Goal: Obtain resource: Download file/media

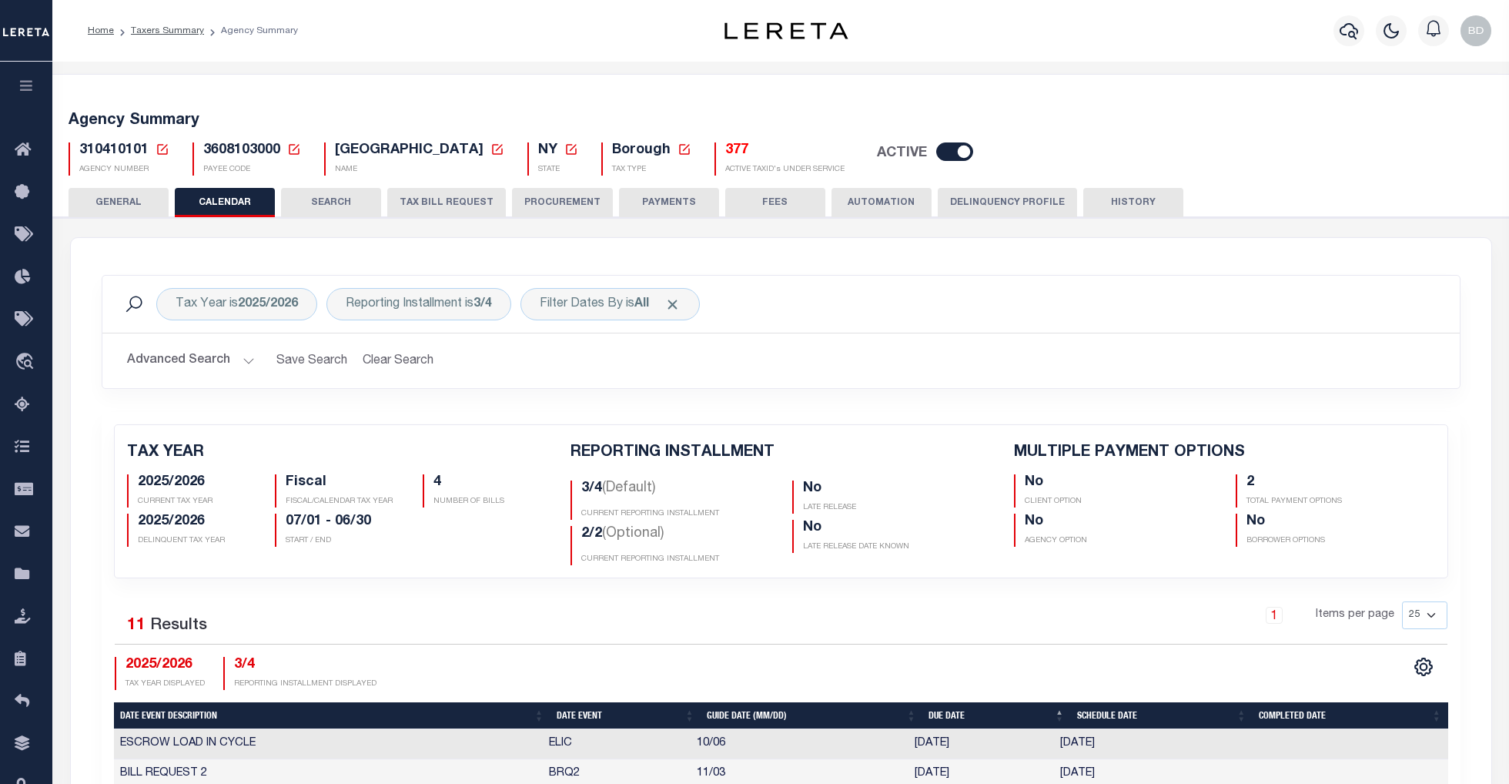
drag, startPoint x: 0, startPoint y: 0, endPoint x: 164, endPoint y: 145, distance: 218.7
click at [164, 145] on icon at bounding box center [163, 149] width 14 height 14
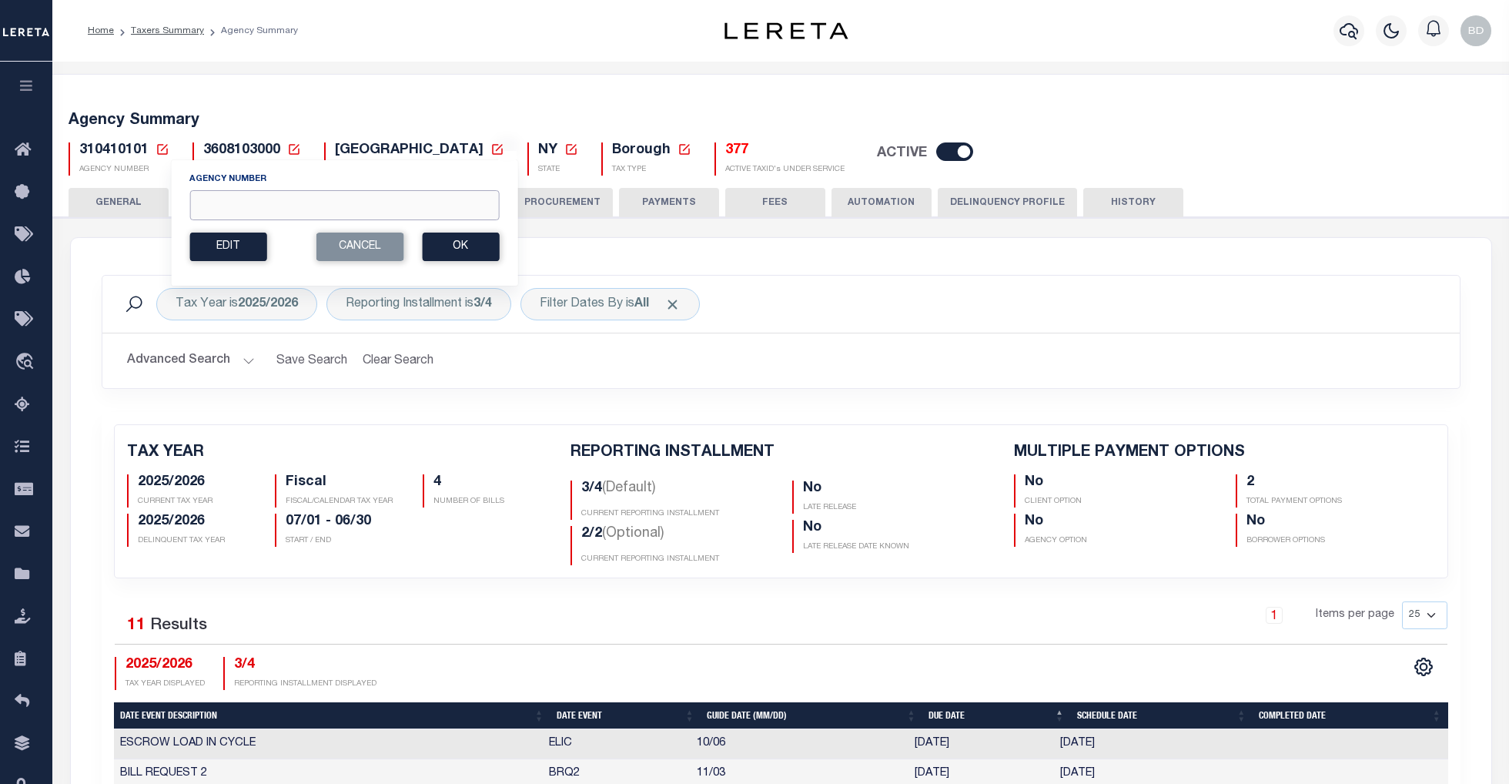
click at [265, 210] on input "Agency Number" at bounding box center [344, 205] width 310 height 30
type input "420920000"
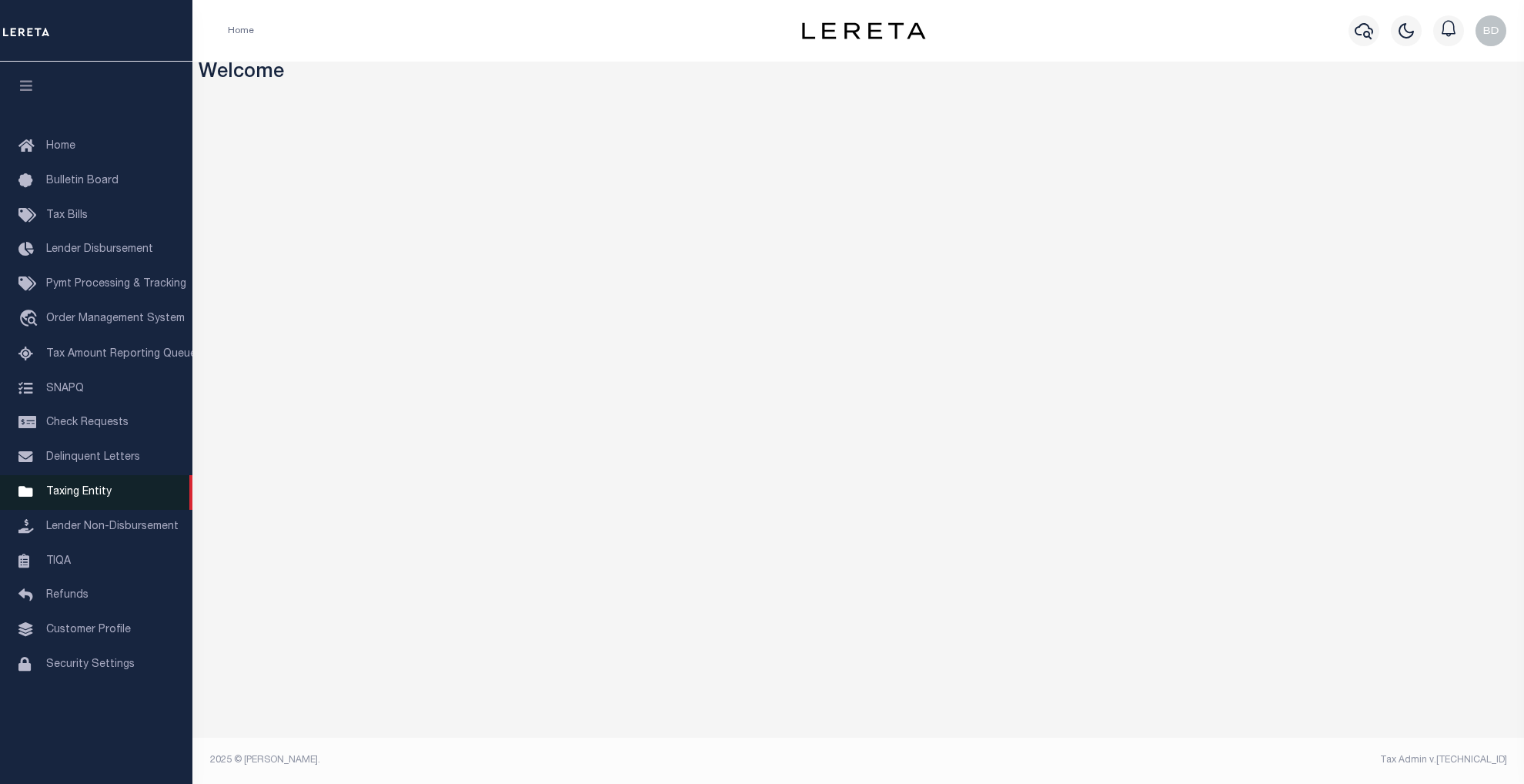
click at [71, 480] on link "Taxing Entity" at bounding box center [96, 492] width 192 height 35
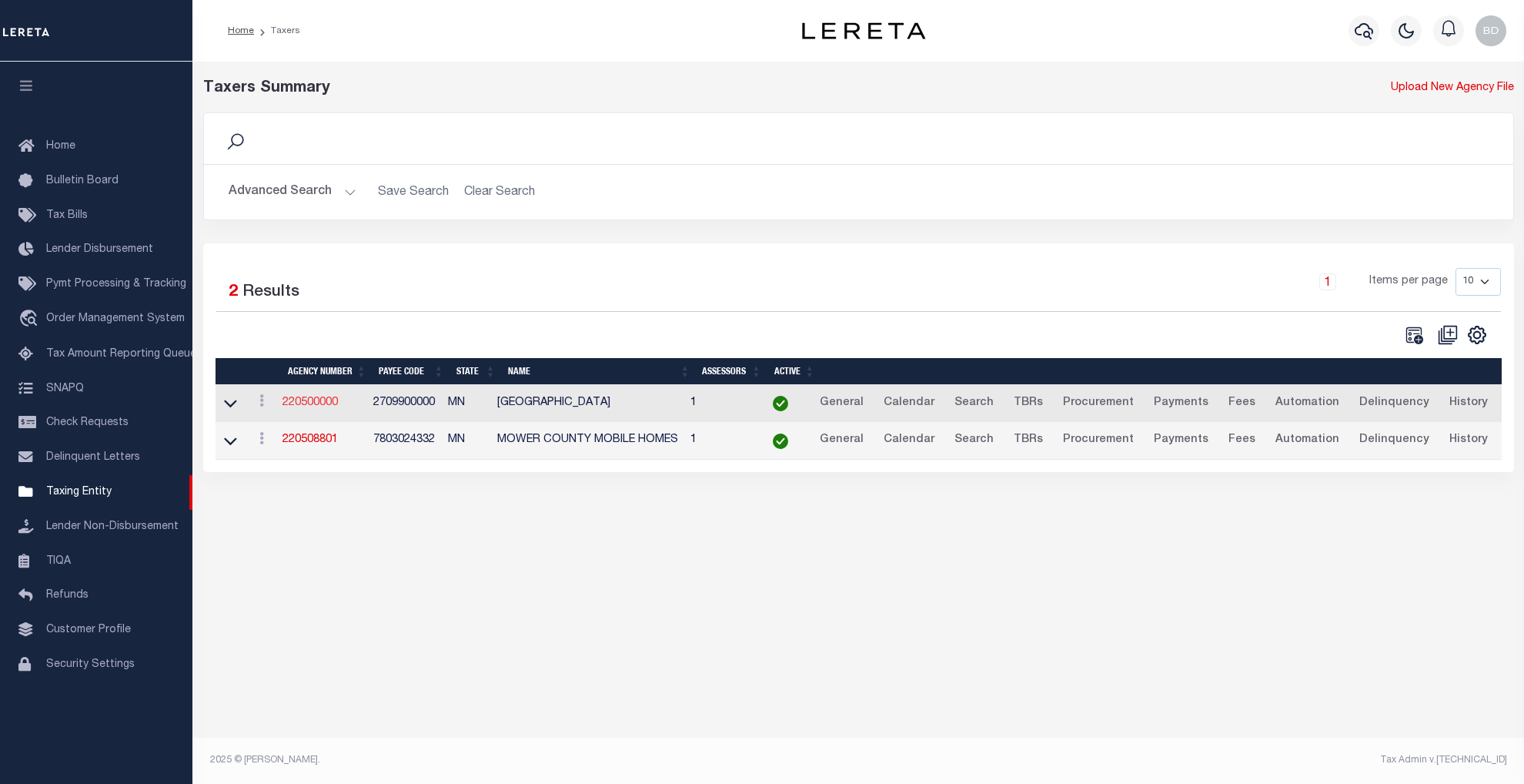
click at [318, 405] on link "220500000" at bounding box center [310, 402] width 55 height 11
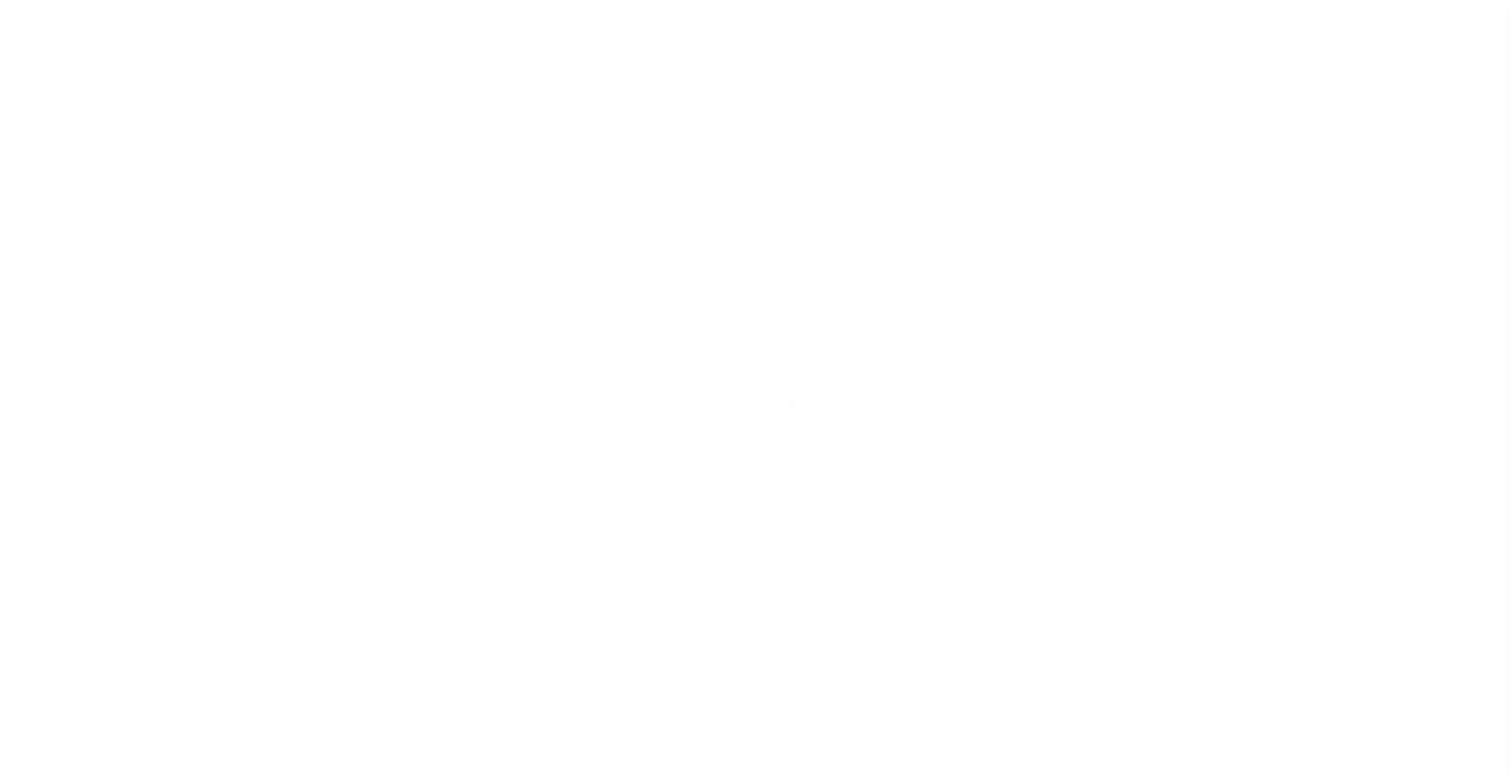
select select
checkbox input "false"
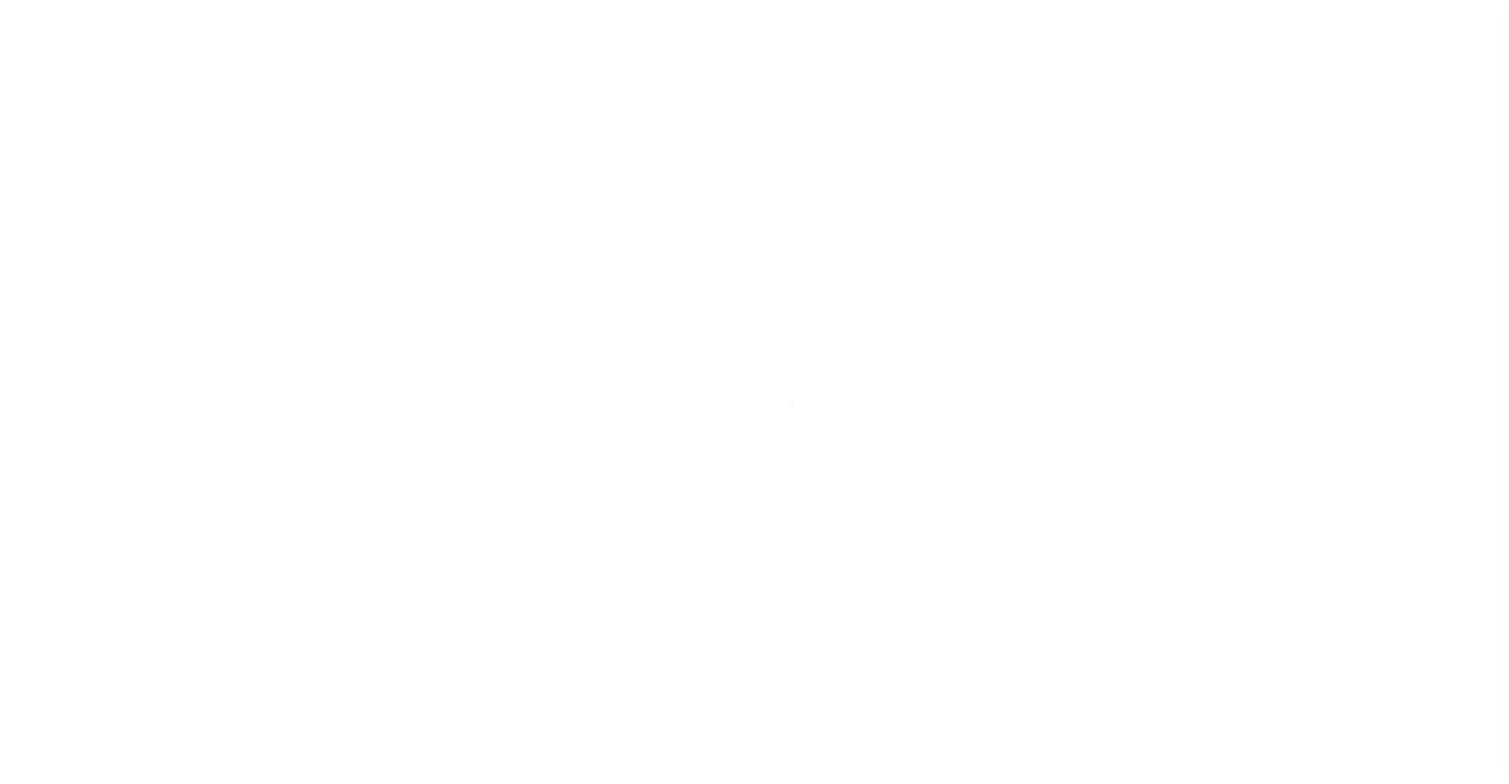
checkbox input "false"
type input "2709900000"
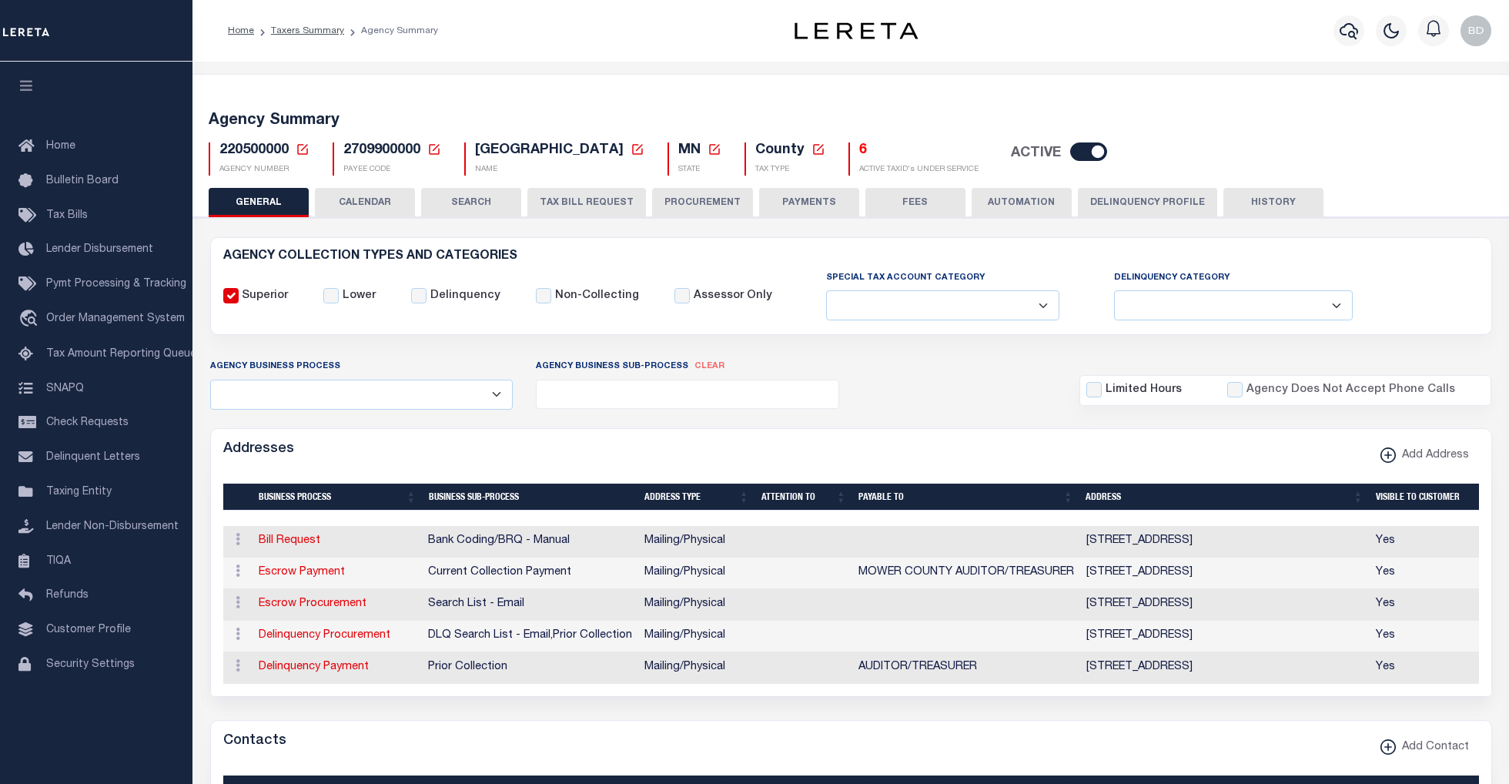
click at [297, 149] on icon at bounding box center [302, 149] width 11 height 11
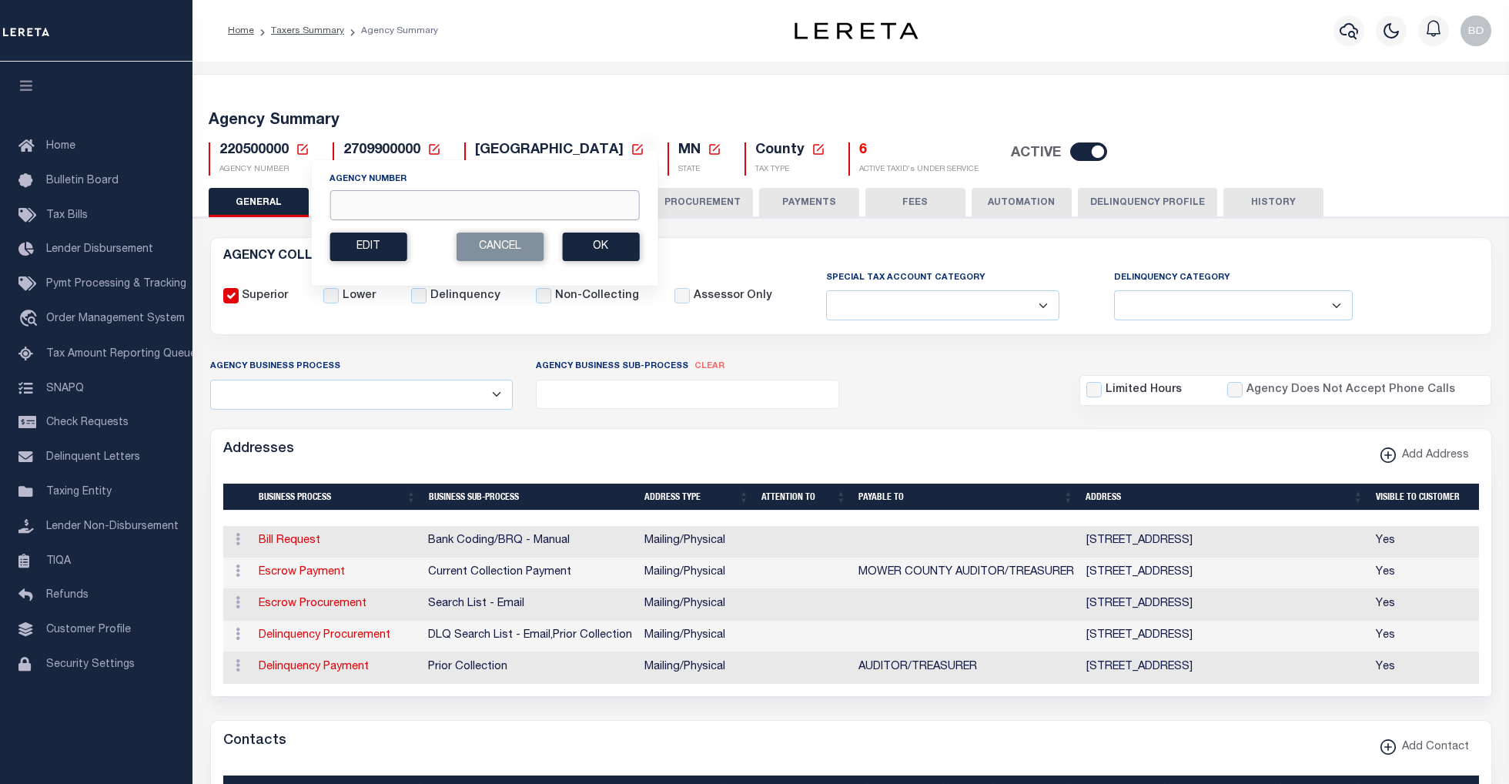
click at [363, 204] on input "Agency Number" at bounding box center [485, 205] width 310 height 30
type input "420920000"
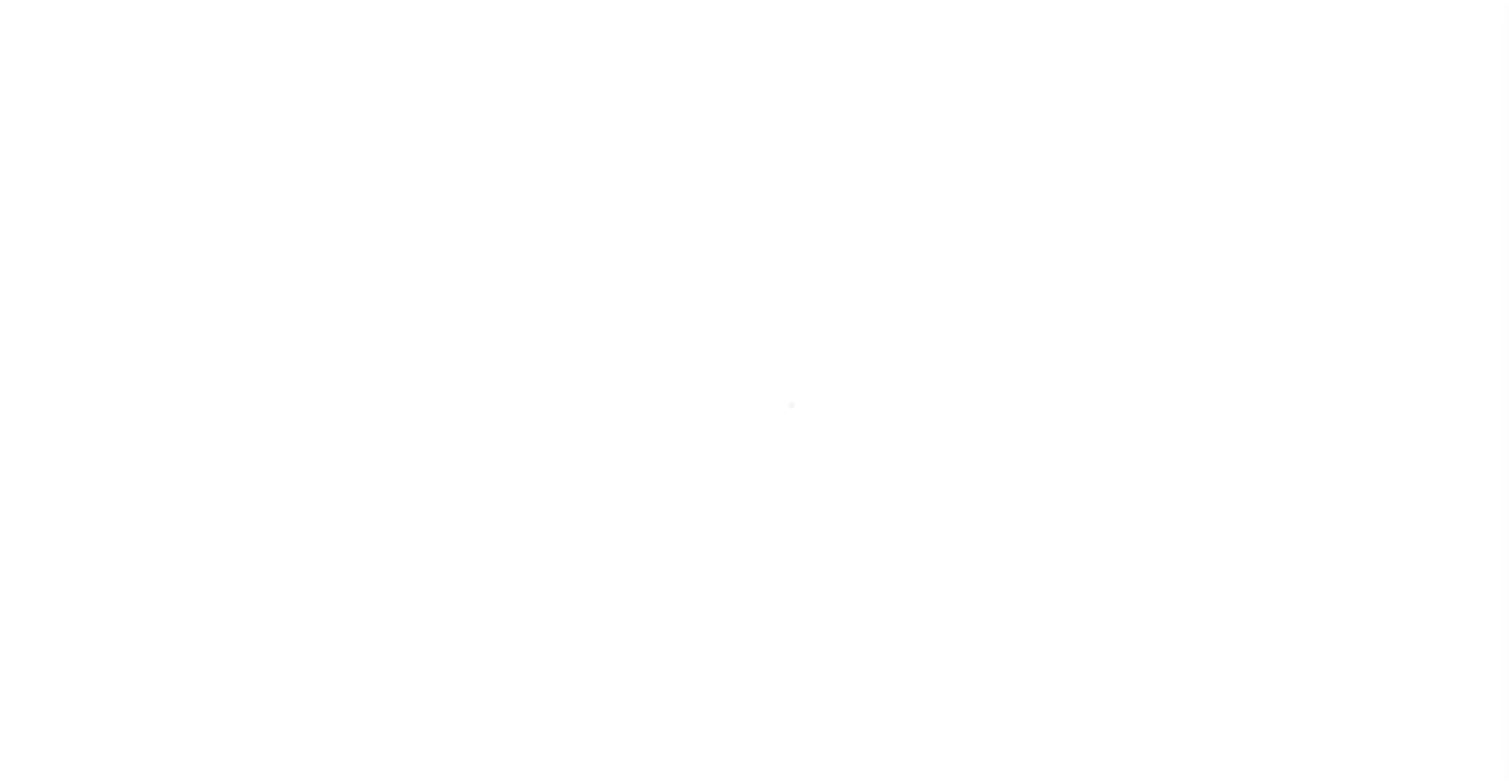
select select
checkbox input "false"
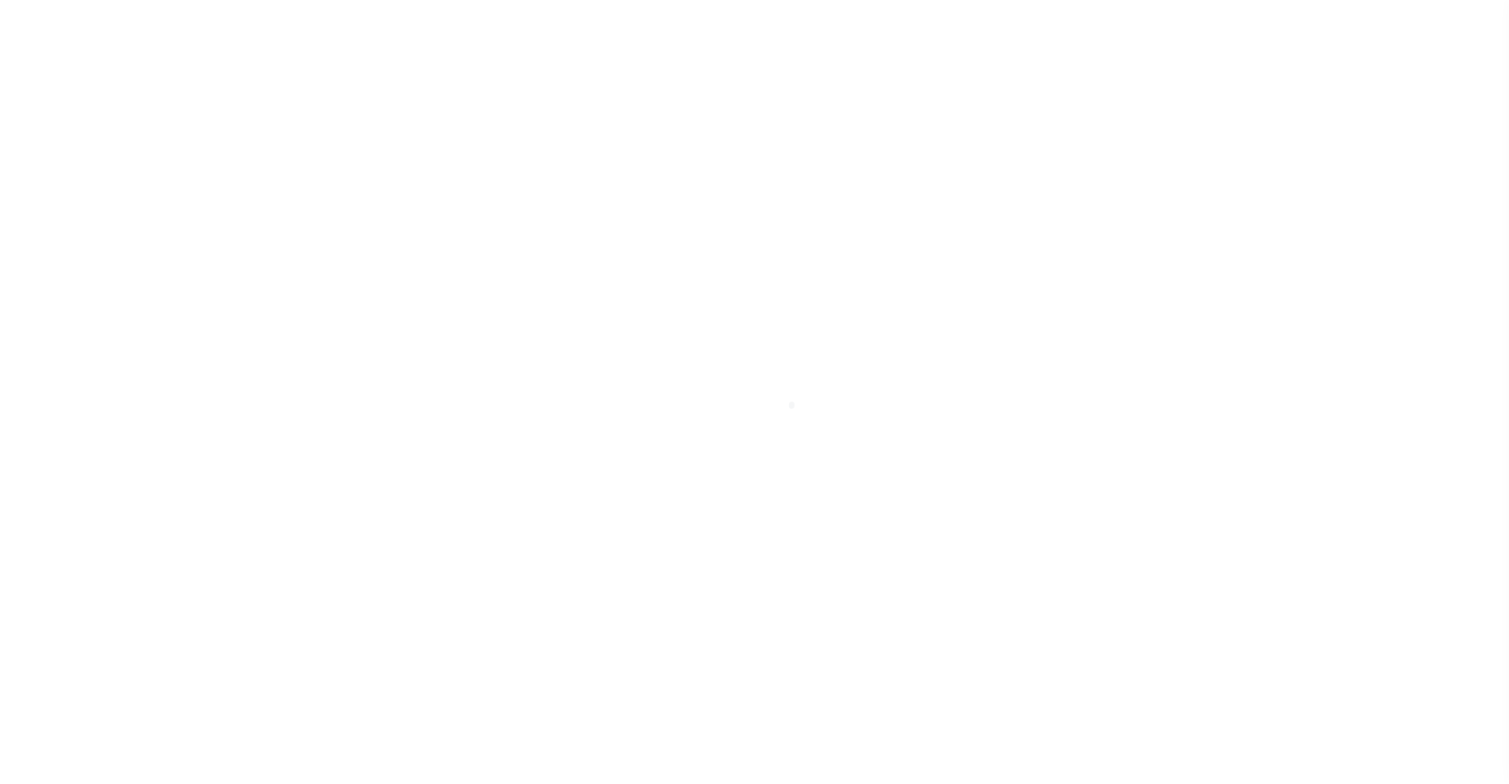
checkbox input "false"
type input "4818300000"
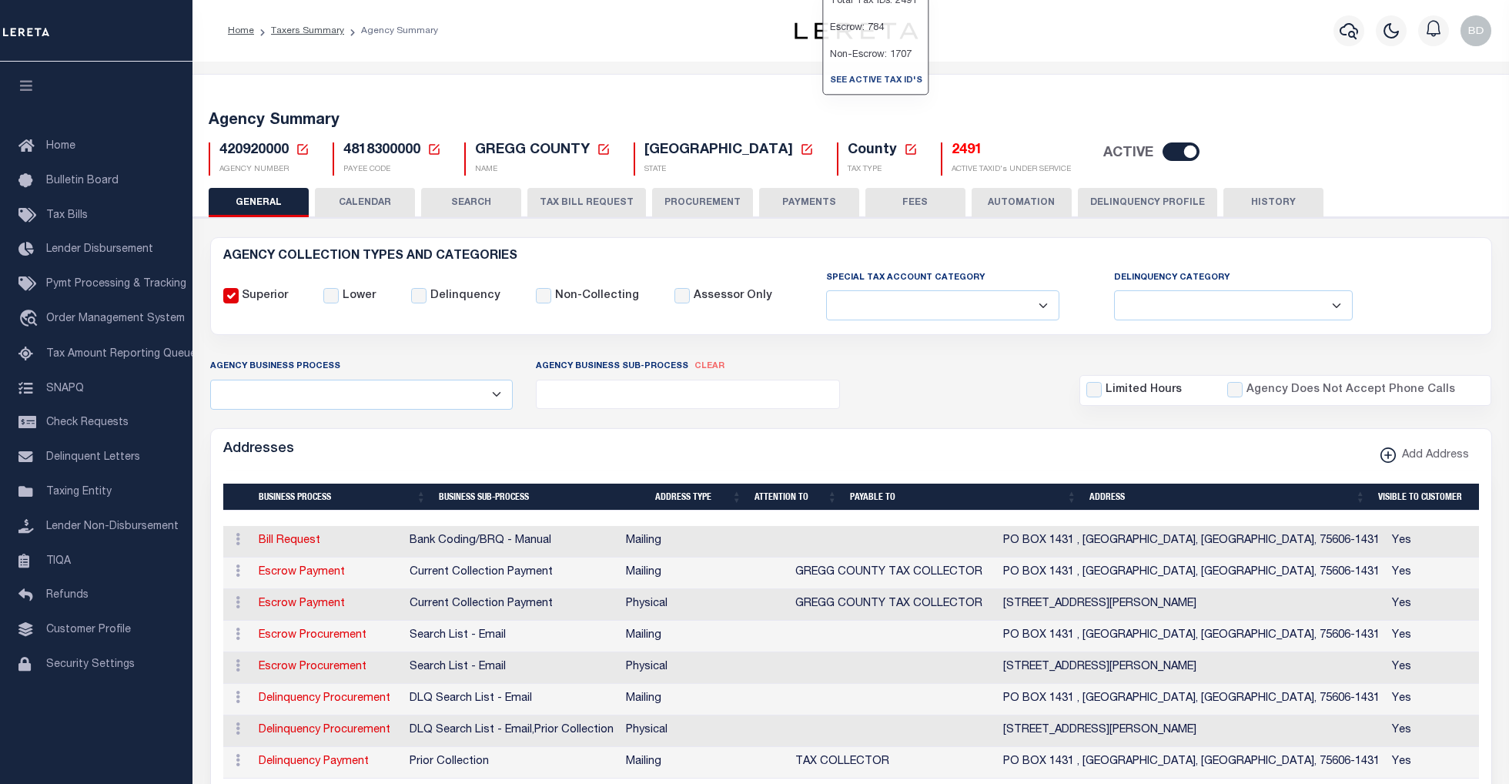
click at [832, 95] on div "Total Tax IDs: 2491 Escrow: 784 Non-Escrow: 1707 See Active Tax ID's" at bounding box center [876, 41] width 106 height 108
click at [952, 148] on h5 "2491" at bounding box center [1011, 150] width 119 height 17
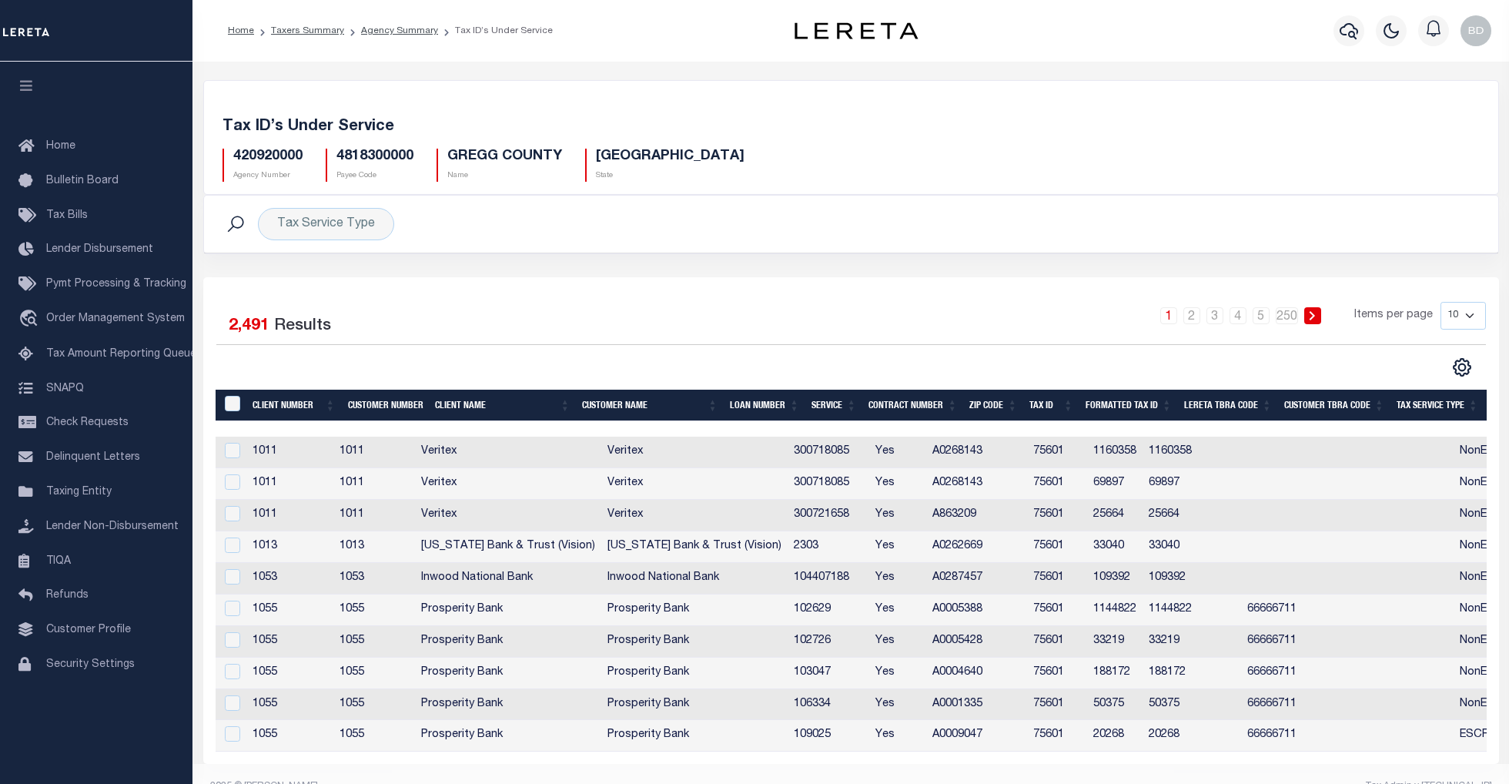
click at [1472, 372] on link at bounding box center [1462, 366] width 25 height 11
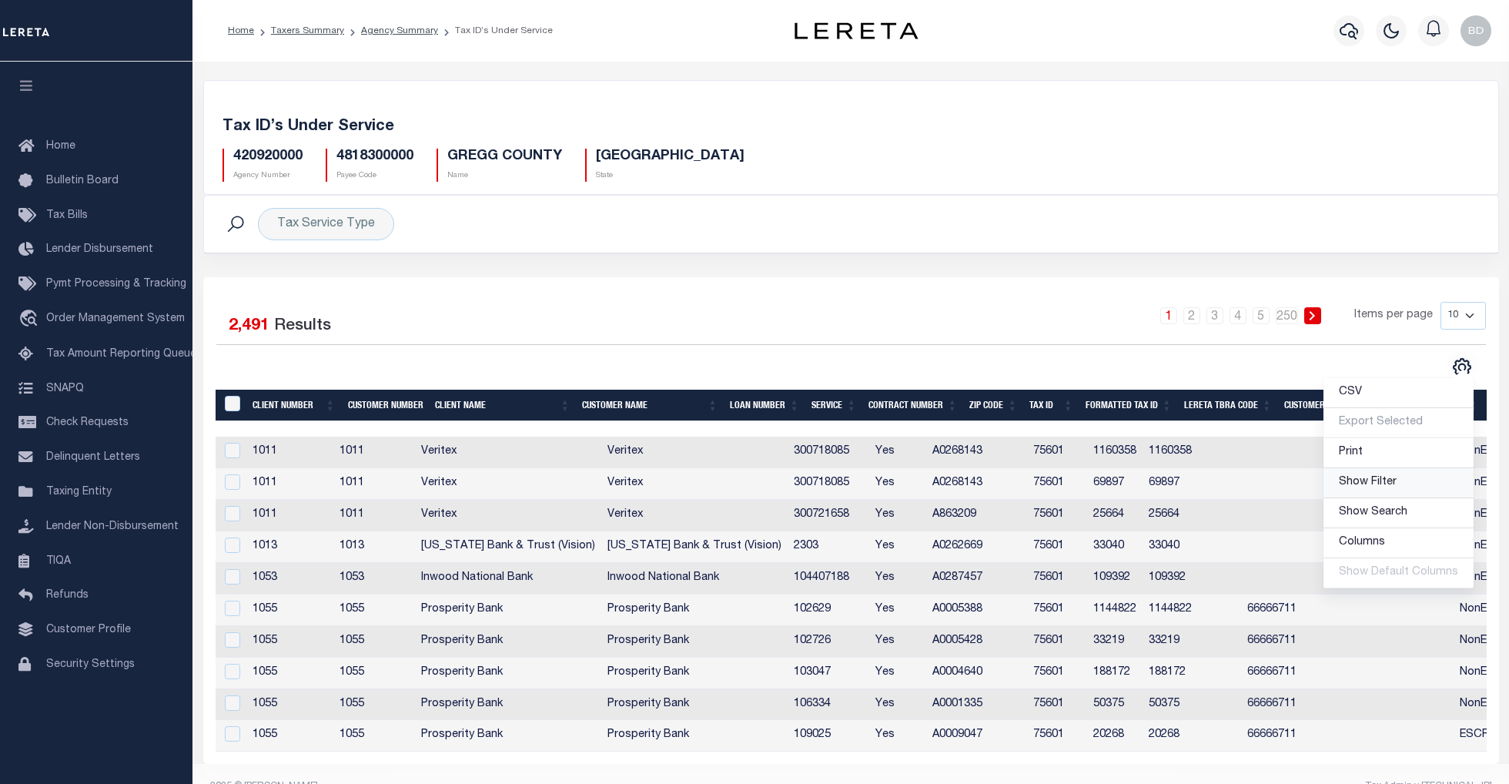
click at [1381, 487] on span "Show Filter" at bounding box center [1368, 482] width 58 height 11
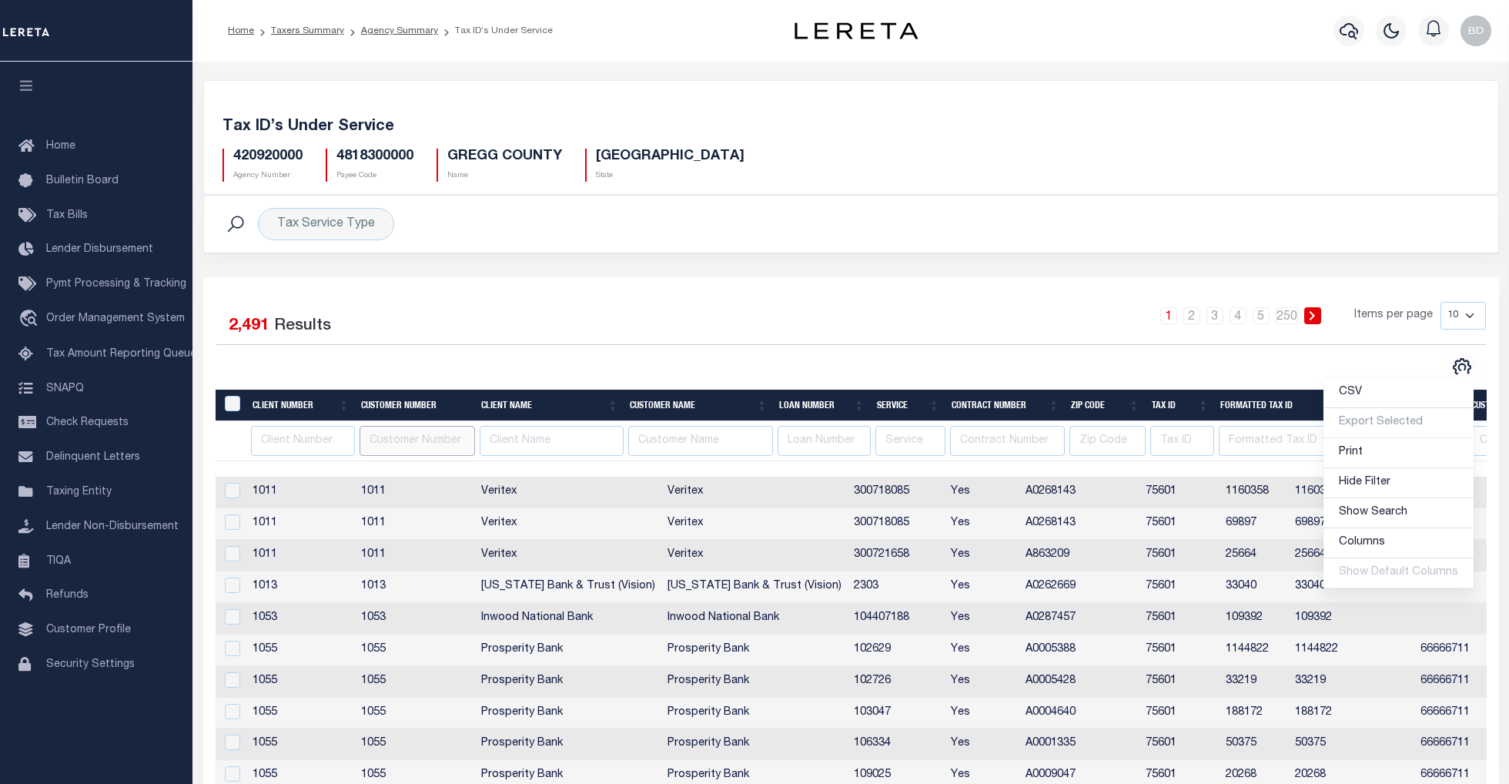
click at [401, 450] on input "text" at bounding box center [417, 441] width 115 height 30
type input "2135"
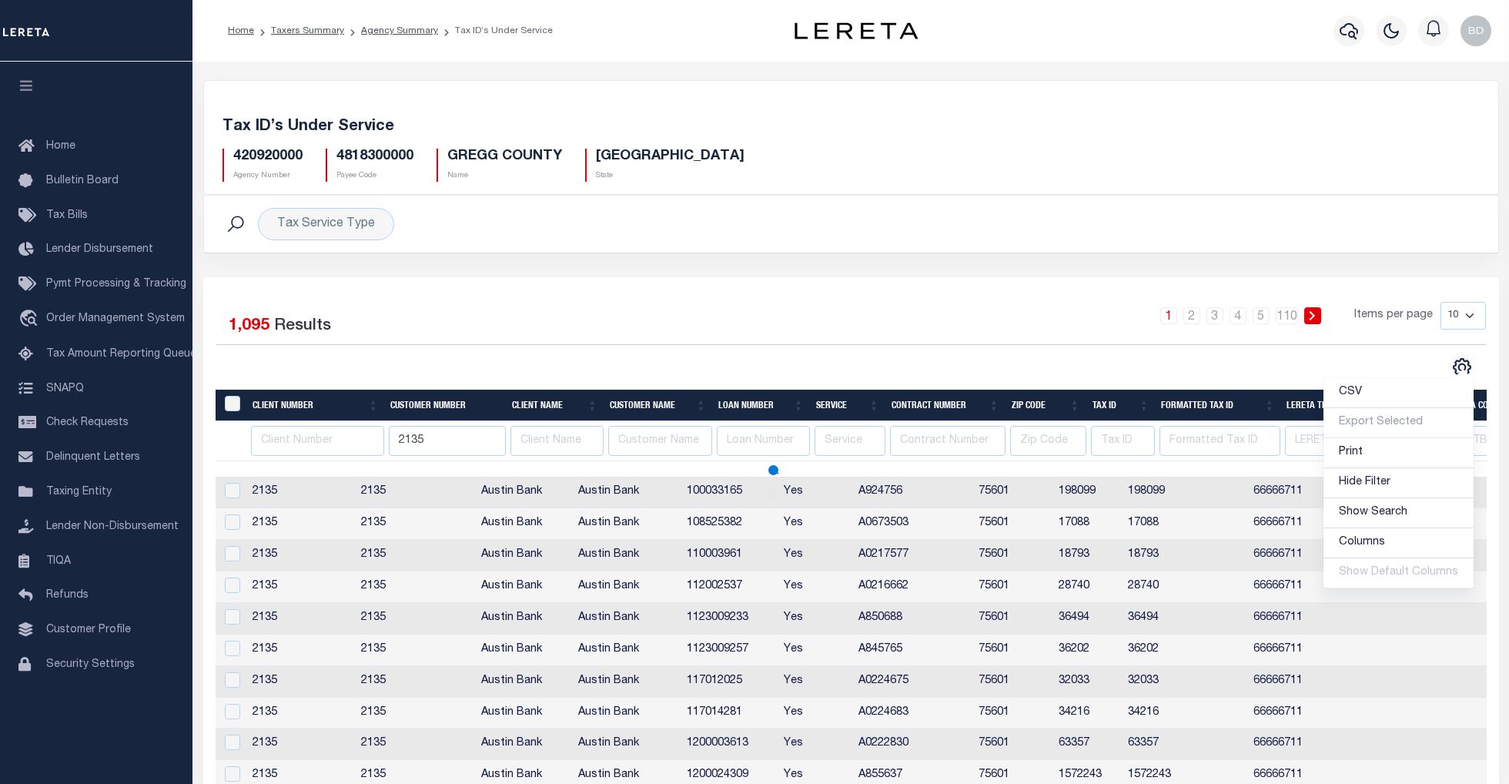
scroll to position [82, 0]
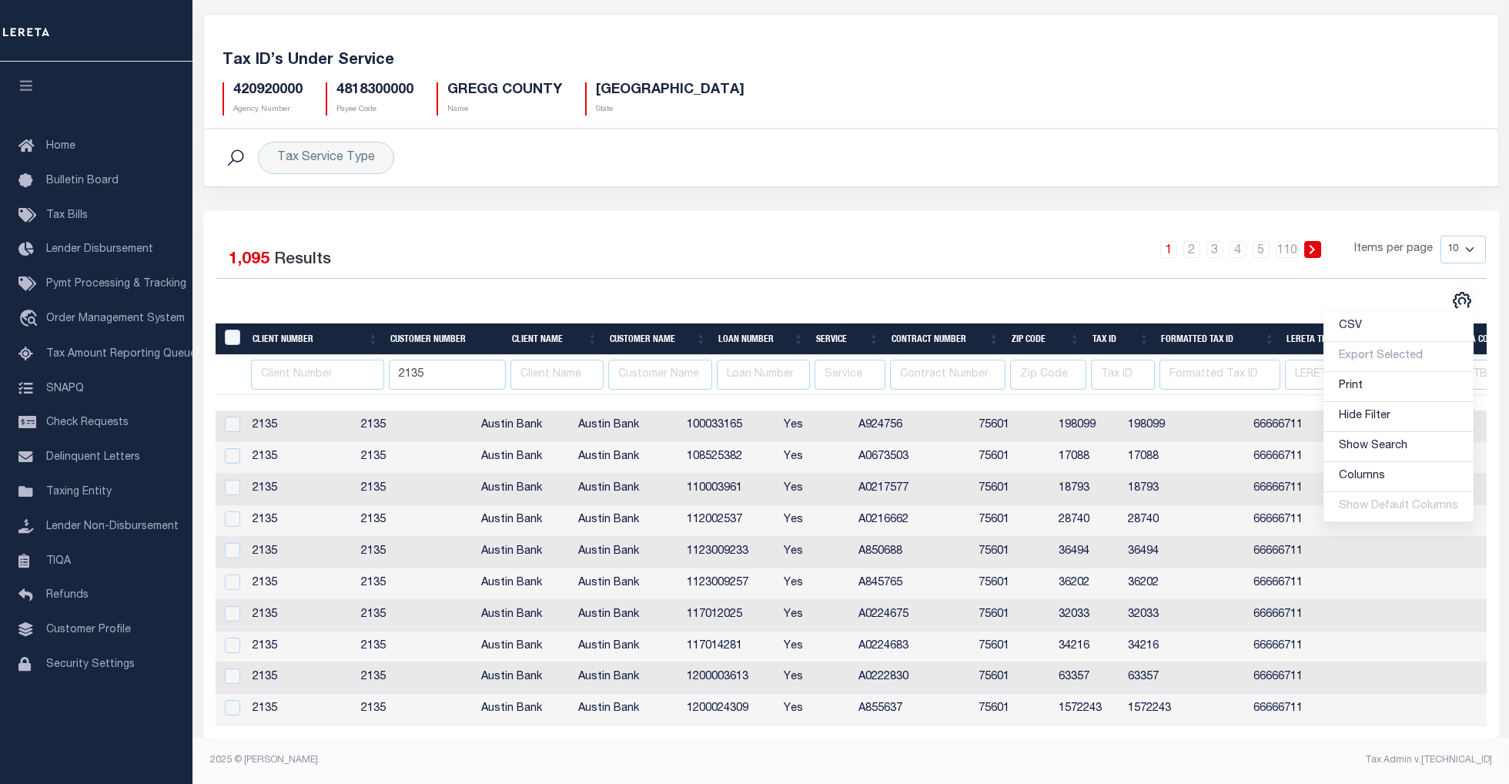
click at [1029, 260] on div "1 2 3 4 5 … 110 Items per page 10 25 50 100" at bounding box center [1012, 256] width 946 height 40
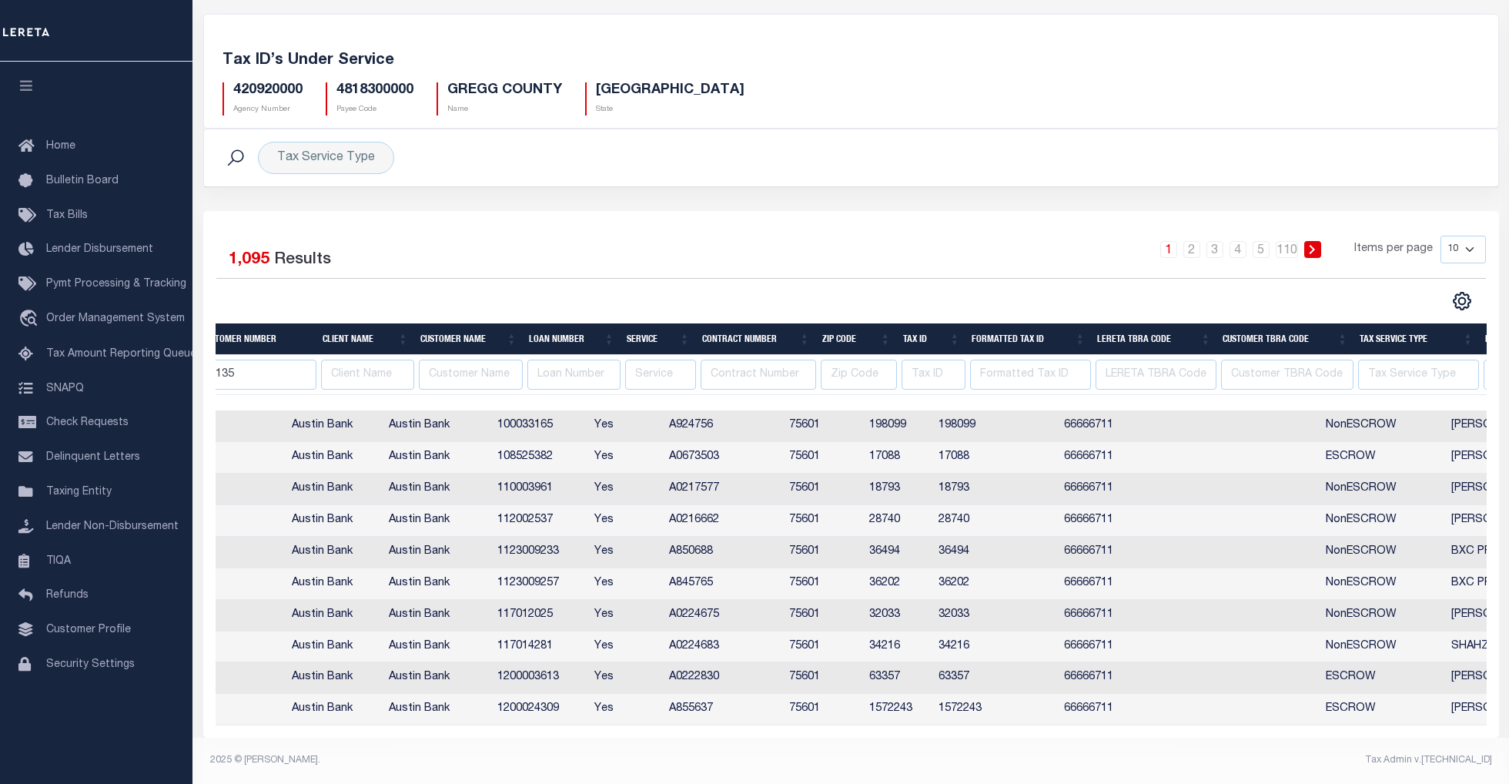
scroll to position [0, 0]
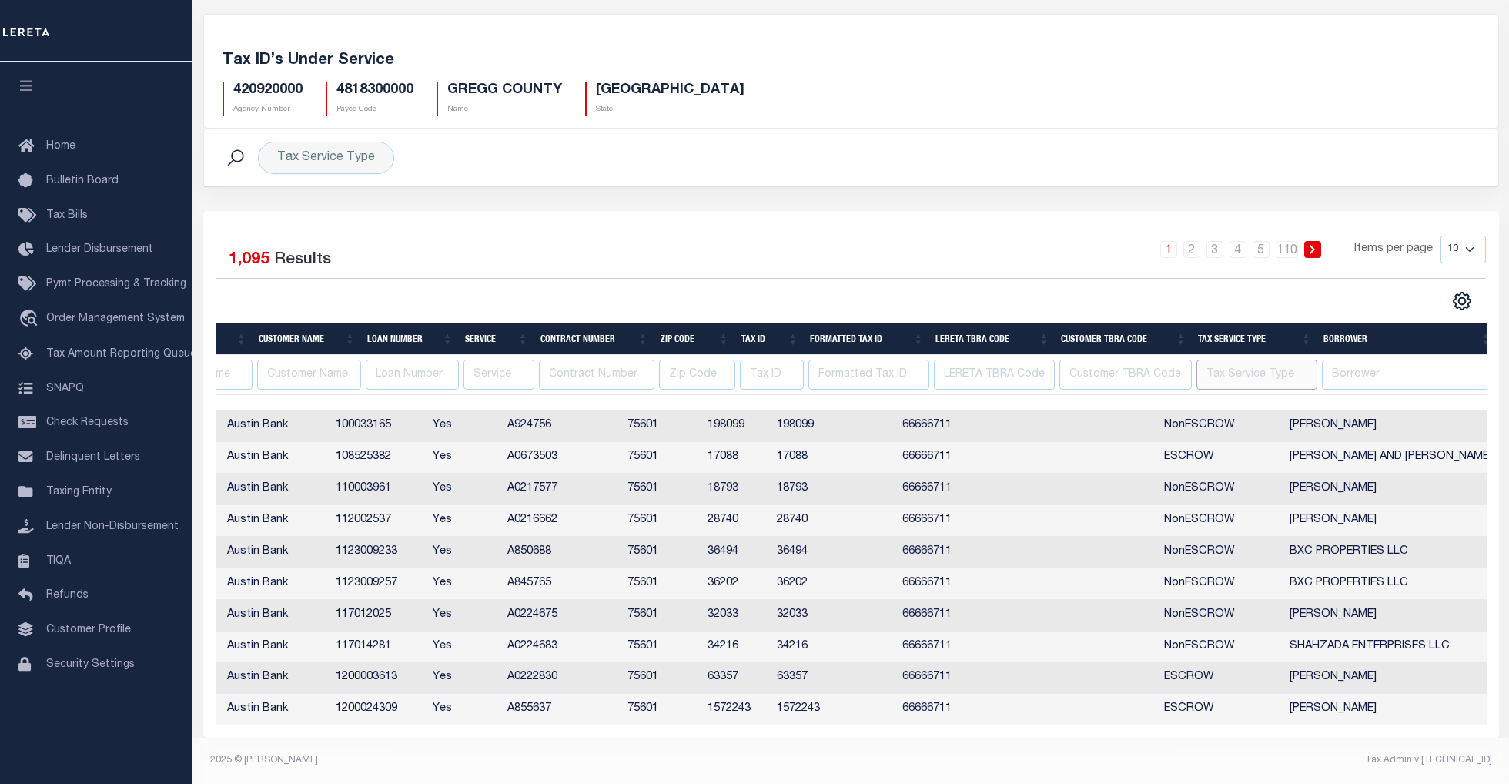
click at [1248, 361] on input "text" at bounding box center [1256, 375] width 121 height 30
type input "ESCROW"
click at [1361, 360] on input "text" at bounding box center [1409, 375] width 175 height 30
click at [1273, 364] on input "ESCROW" at bounding box center [1256, 375] width 121 height 30
click at [1245, 323] on th "Tax Service Type" at bounding box center [1254, 339] width 125 height 32
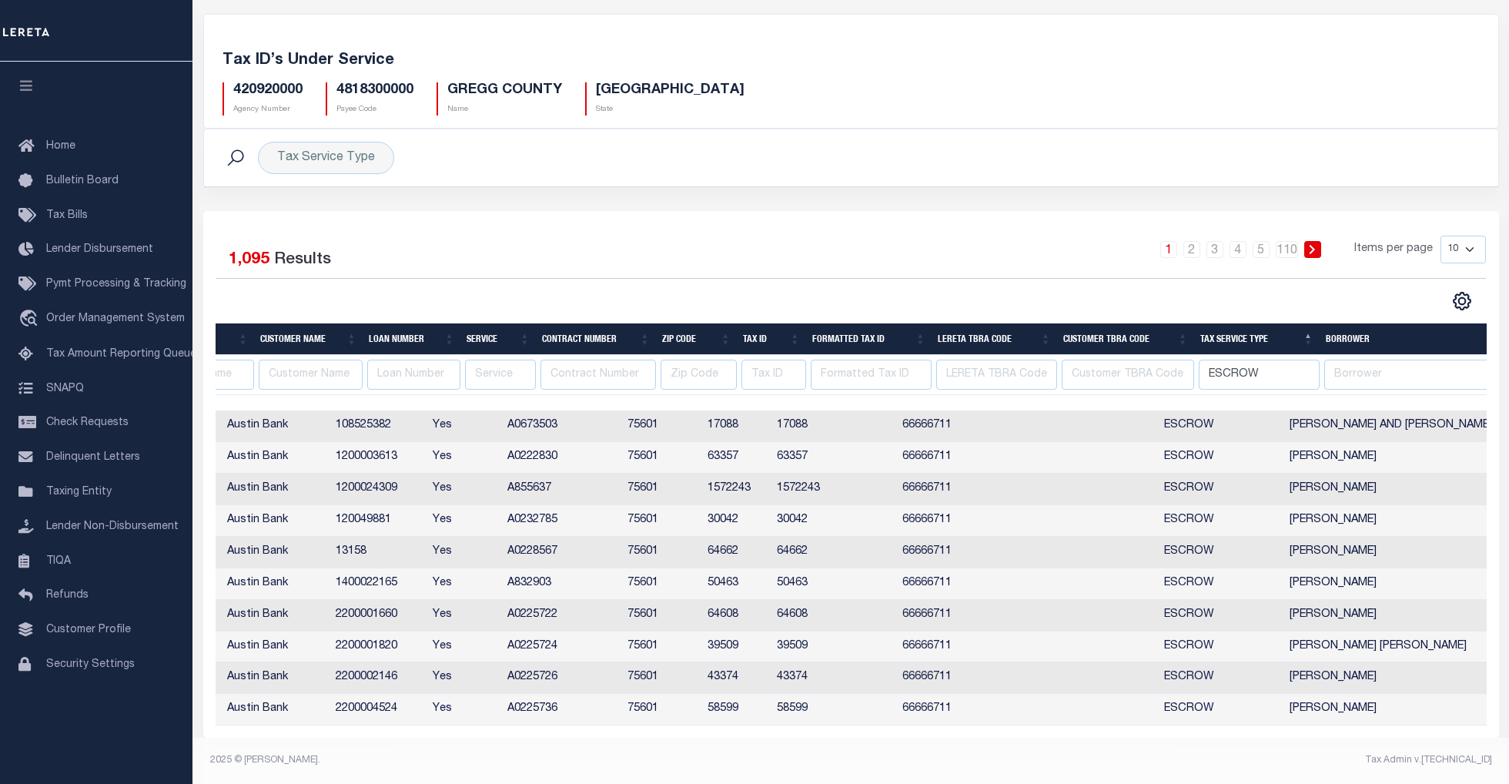
click at [1479, 236] on select "10 25 50 100" at bounding box center [1463, 250] width 45 height 28
select select "100"
click at [1441, 236] on select "10 25 50 100" at bounding box center [1463, 250] width 45 height 28
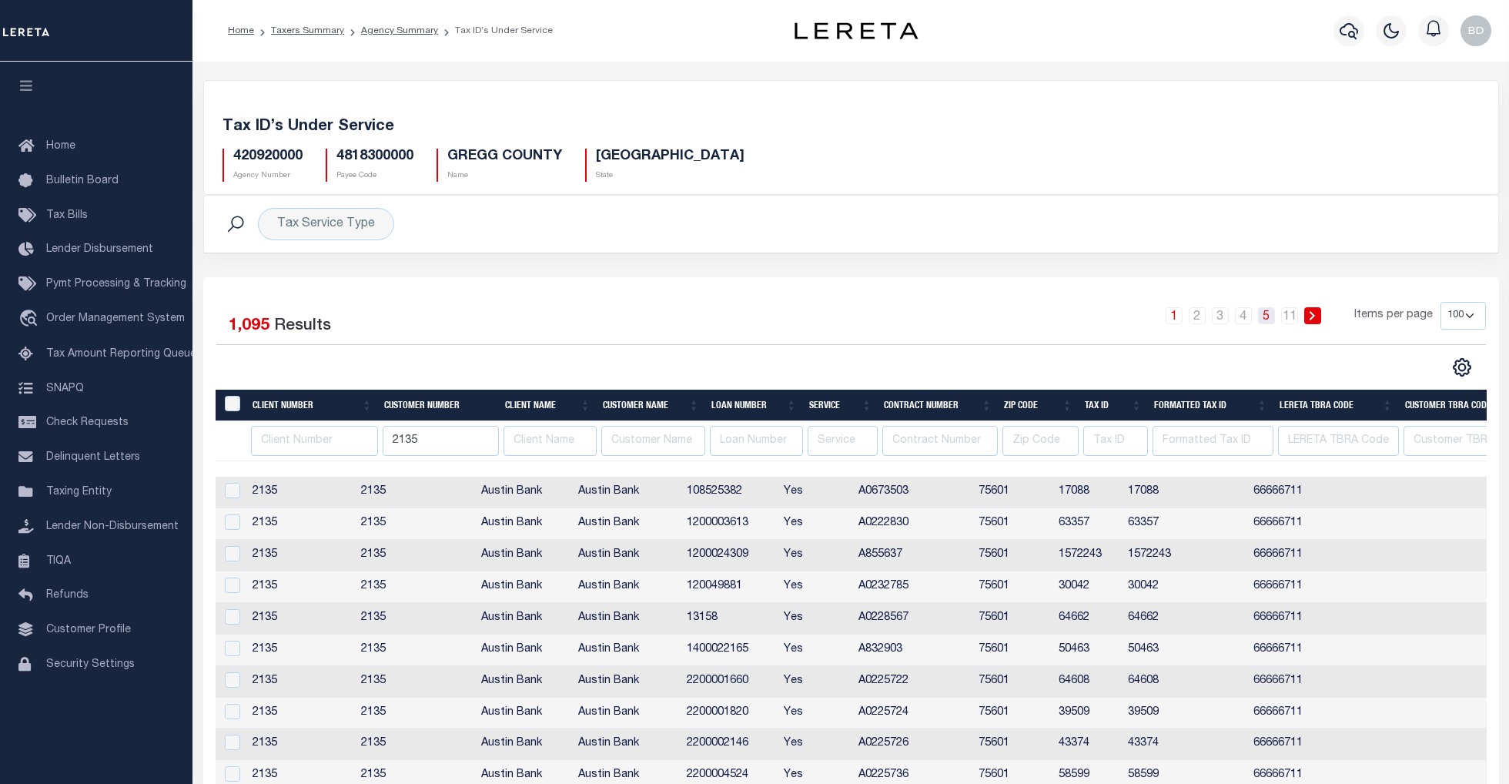
click at [1269, 321] on link "5" at bounding box center [1266, 315] width 17 height 17
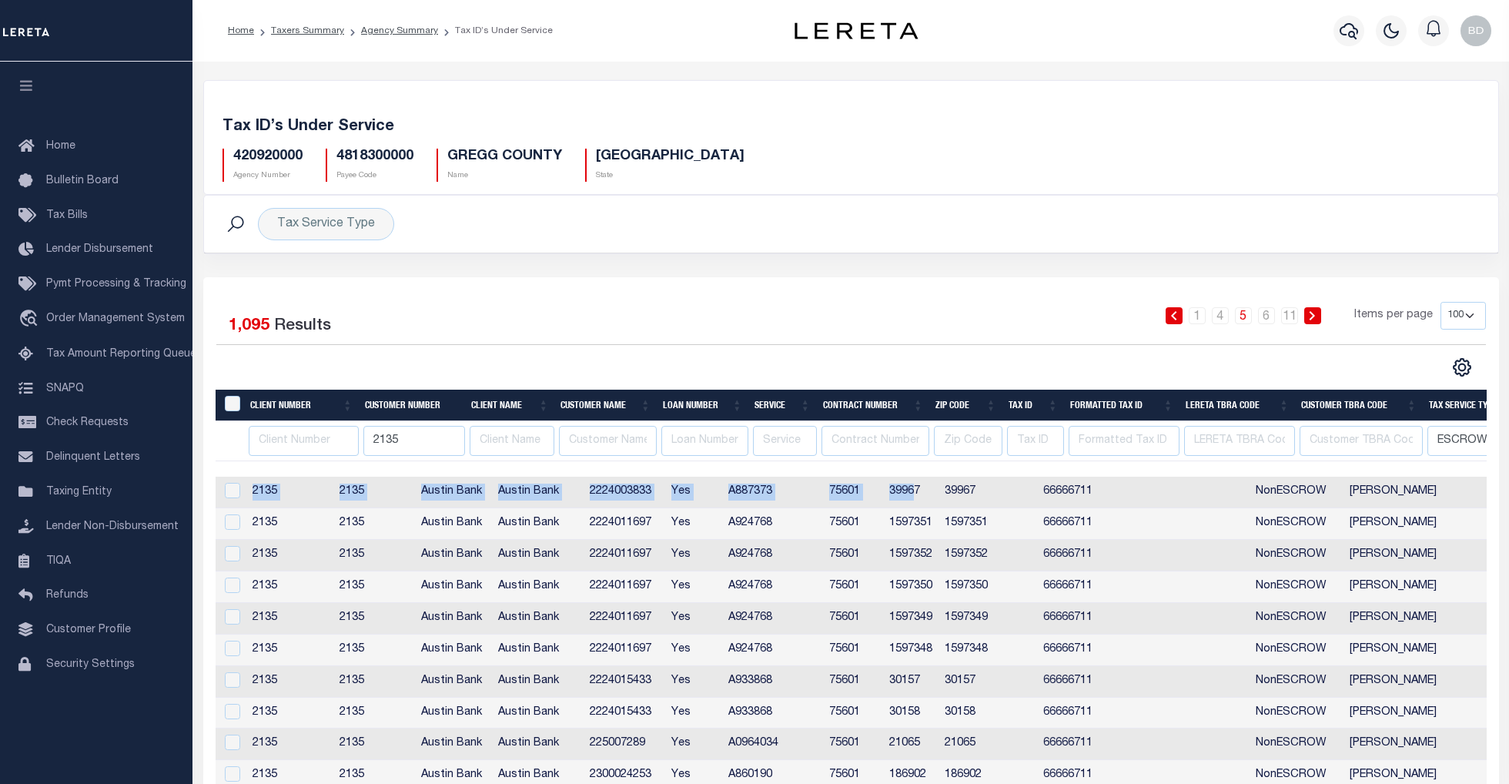
drag, startPoint x: 845, startPoint y: 470, endPoint x: 973, endPoint y: 481, distance: 128.3
click at [1226, 316] on link "4" at bounding box center [1220, 315] width 17 height 17
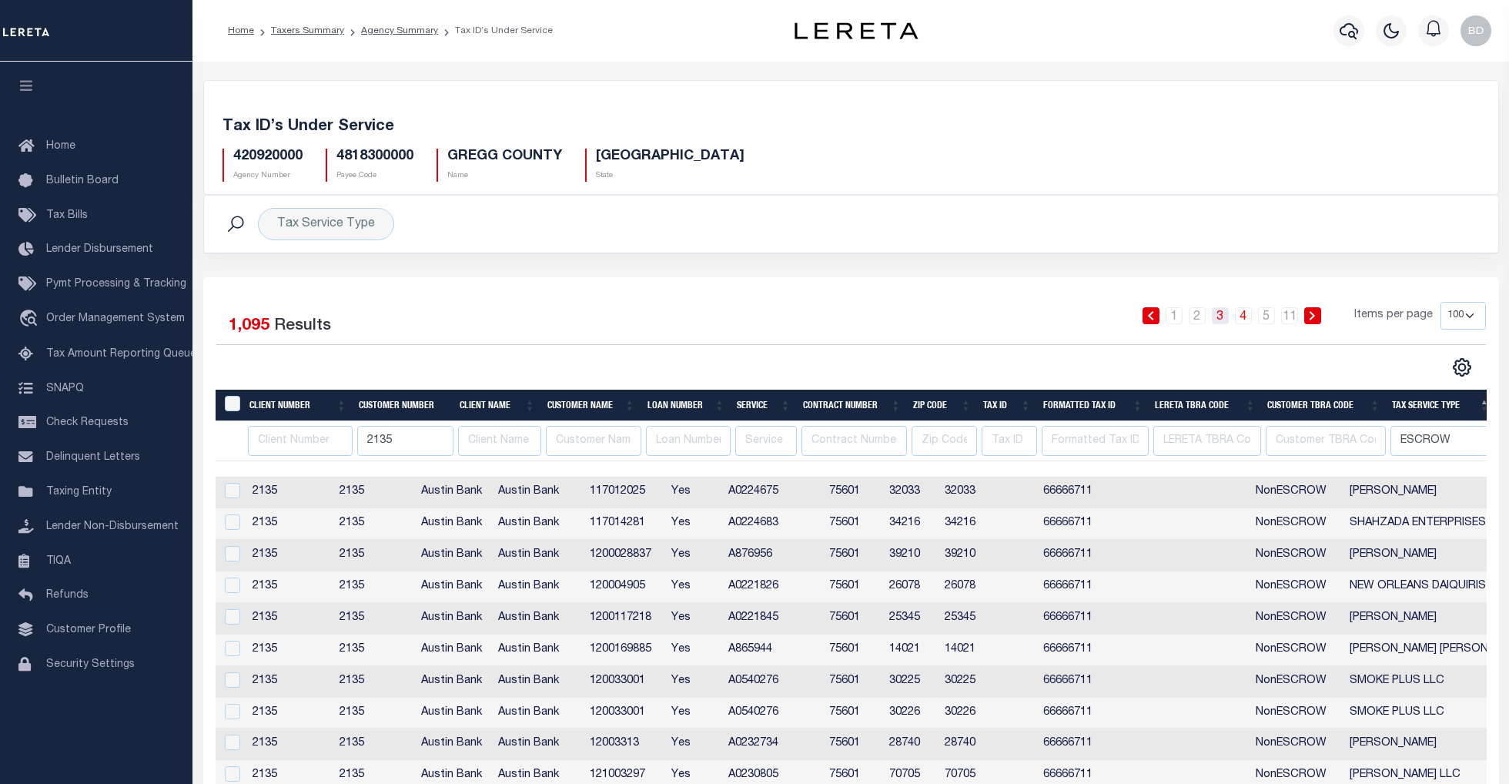
click at [1227, 317] on link "3" at bounding box center [1220, 315] width 17 height 17
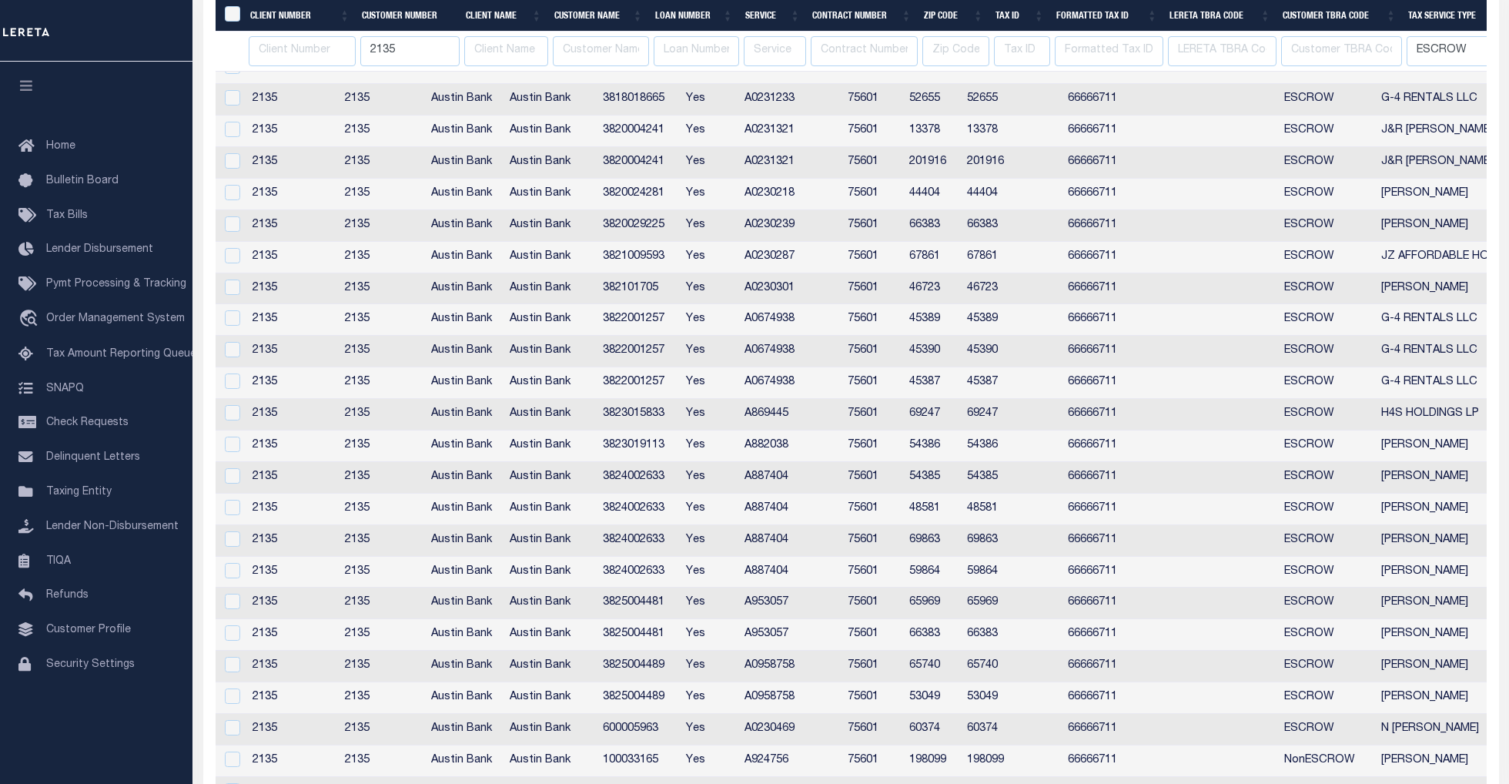
scroll to position [2923, 0]
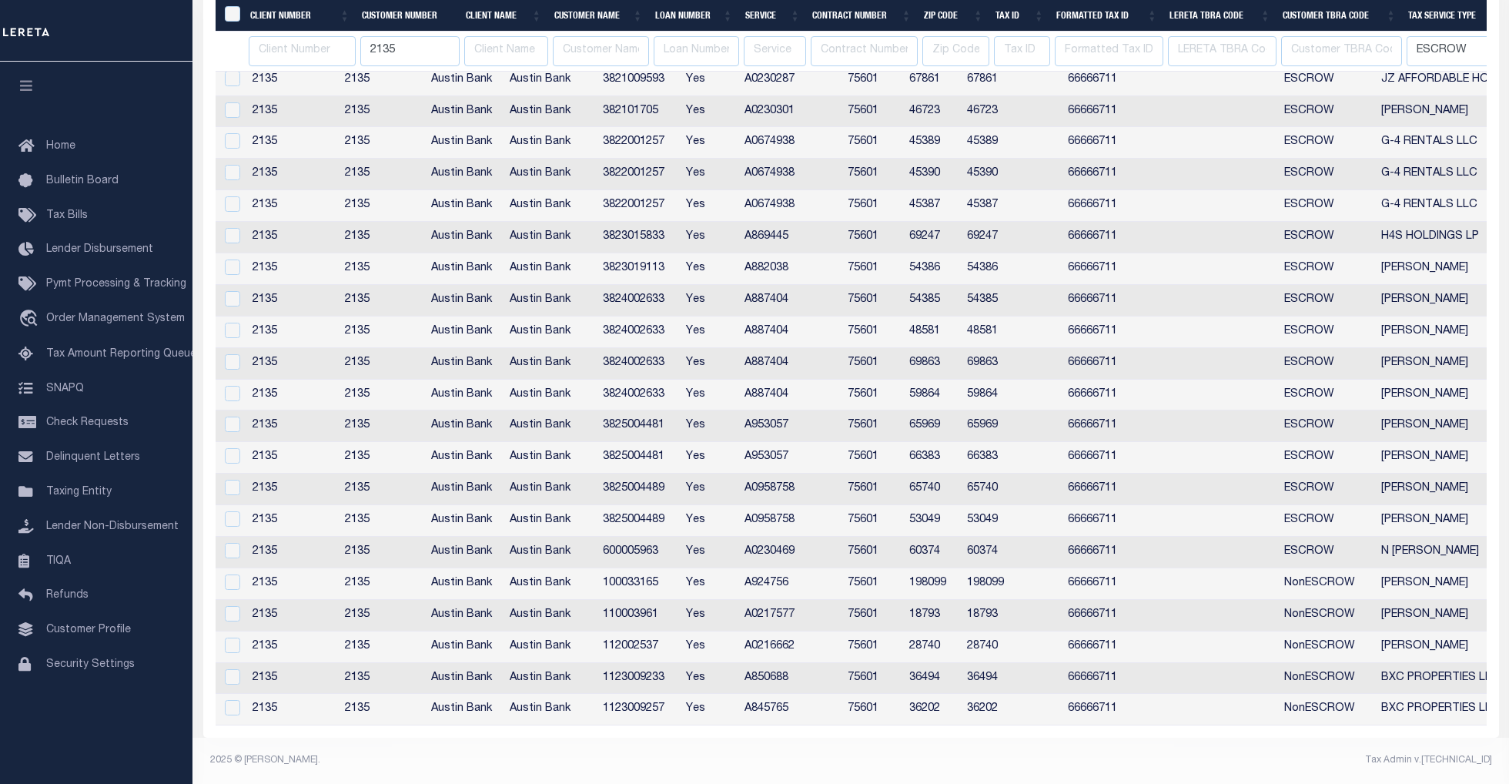
drag, startPoint x: 1141, startPoint y: 728, endPoint x: 1276, endPoint y: 733, distance: 134.8
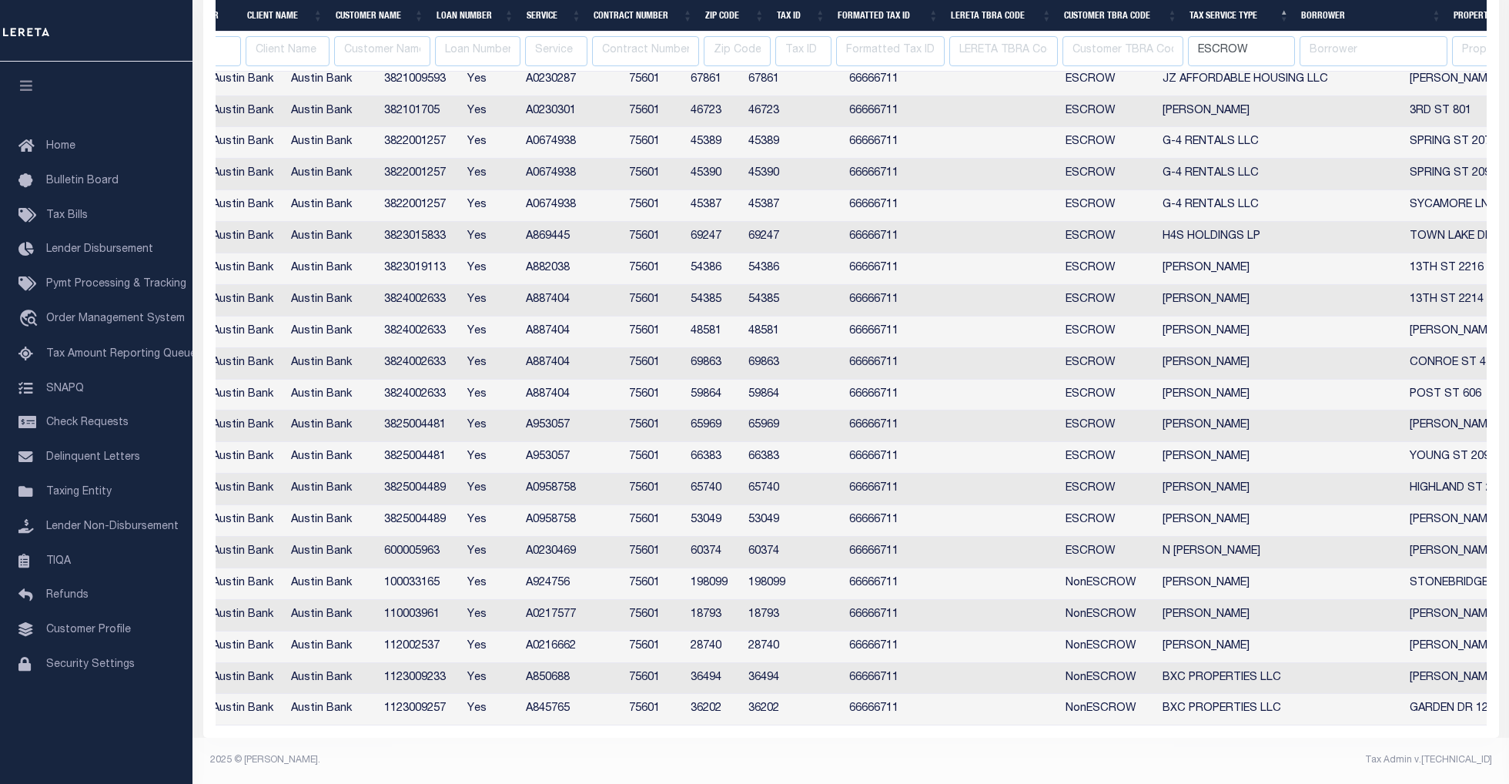
scroll to position [0, 294]
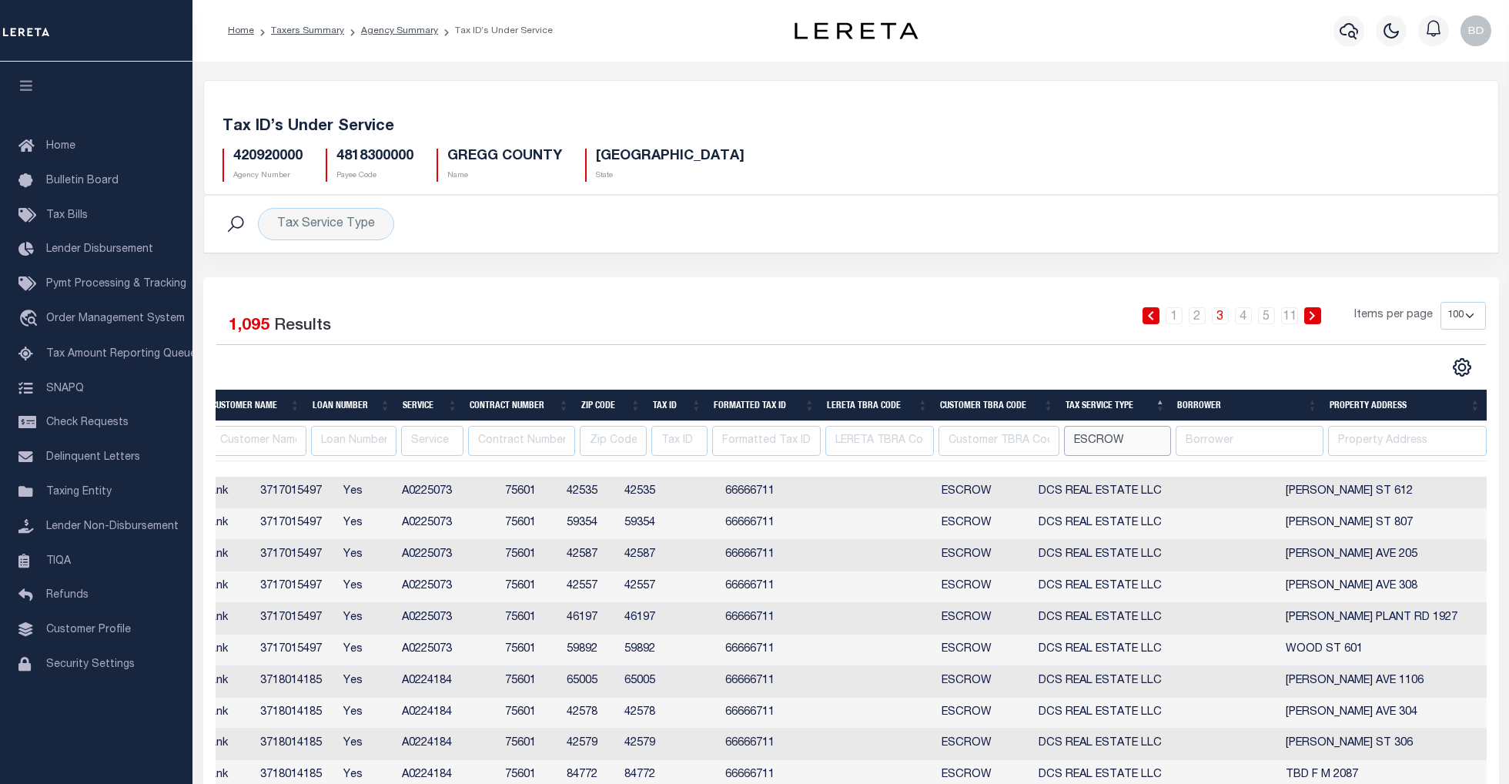
click at [1138, 436] on input "ESCROW" at bounding box center [1117, 441] width 107 height 30
drag, startPoint x: 1140, startPoint y: 439, endPoint x: 955, endPoint y: 428, distance: 185.1
click at [955, 428] on tr "2135 ESCROW" at bounding box center [680, 441] width 1614 height 40
click at [956, 322] on div "1 2 3 4 5 … 11 Items per page 10 25 50 100" at bounding box center [1012, 322] width 946 height 40
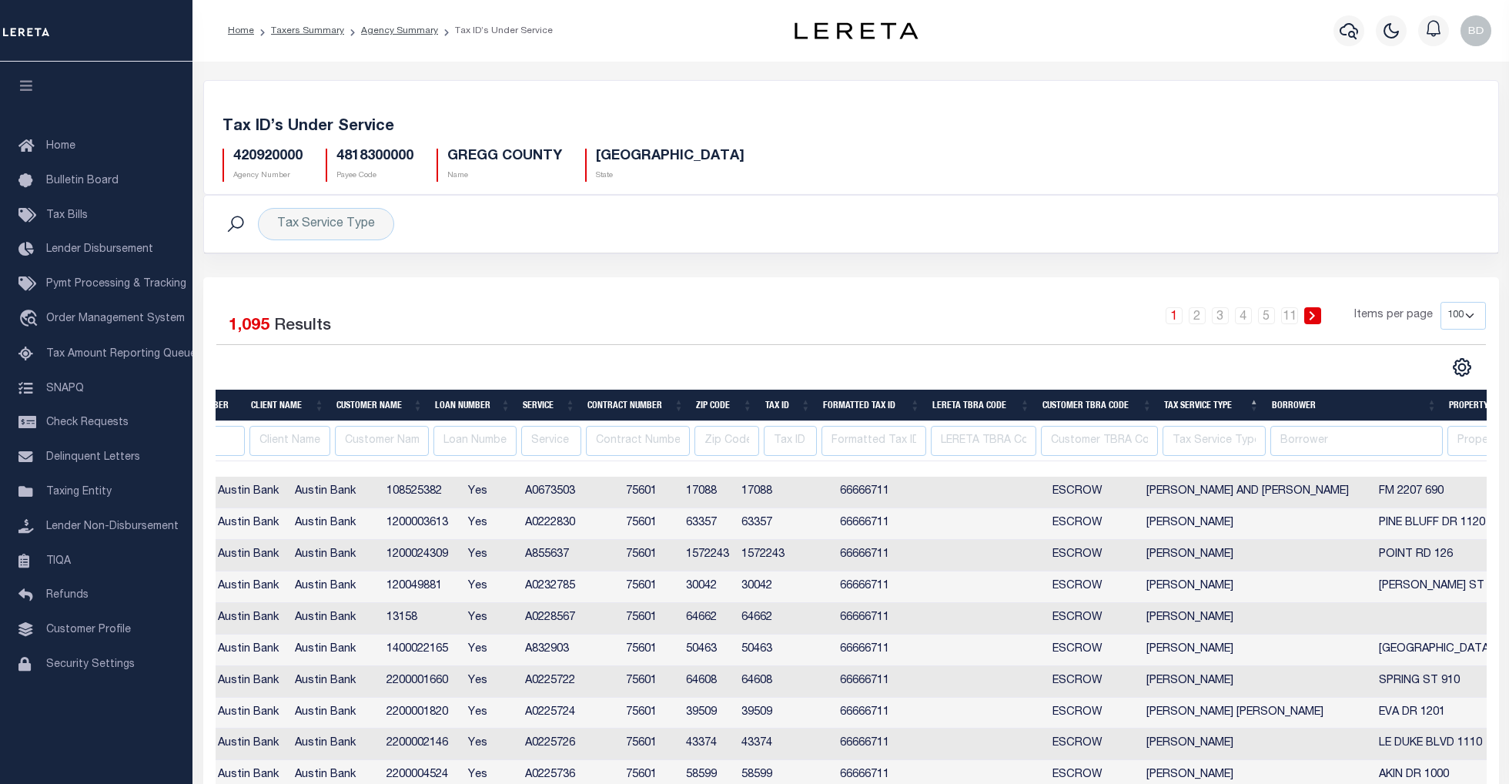
scroll to position [0, 109]
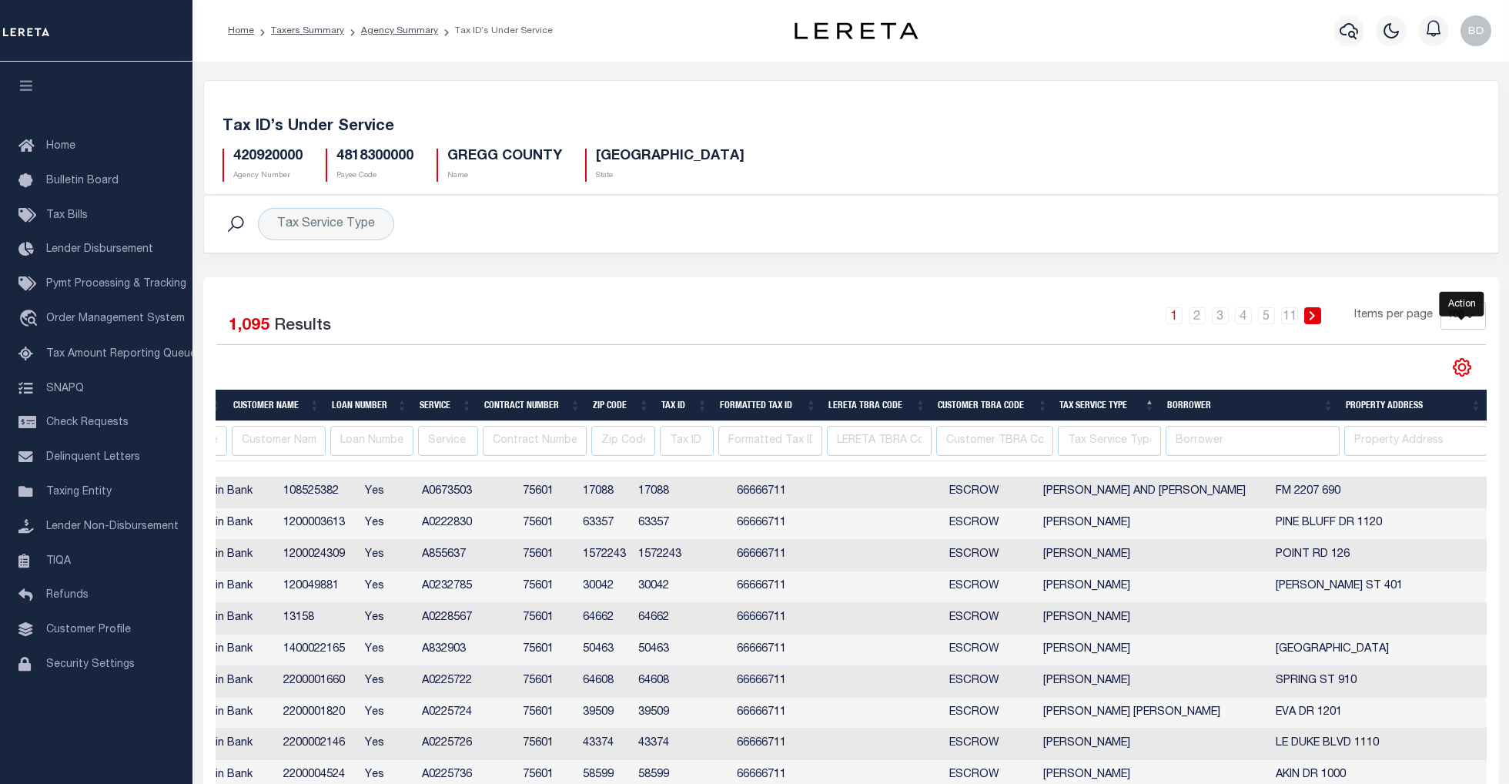
click at [1469, 368] on icon "" at bounding box center [1462, 368] width 17 height 17
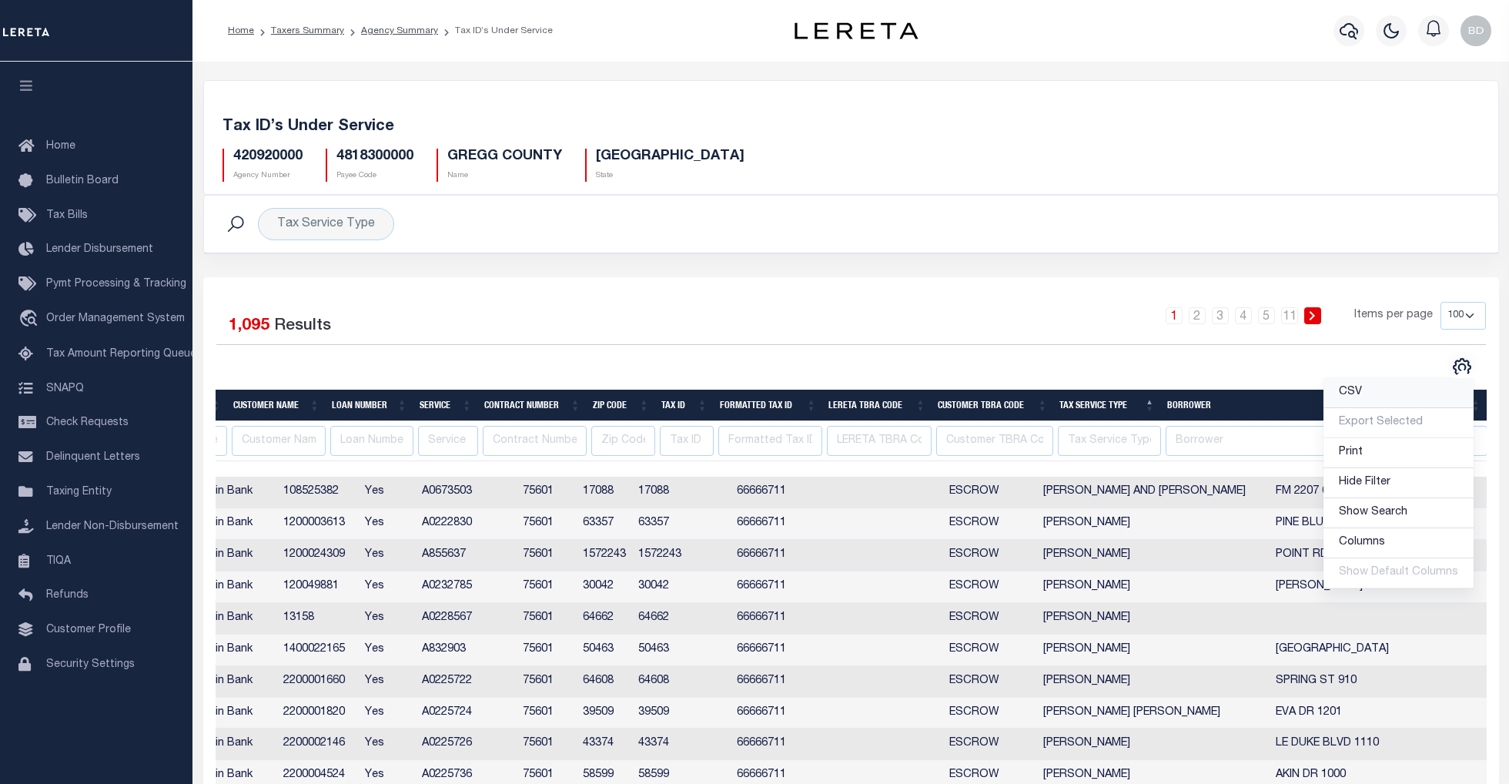
click at [1369, 395] on link "CSV" at bounding box center [1399, 393] width 150 height 30
